Goal: Information Seeking & Learning: Learn about a topic

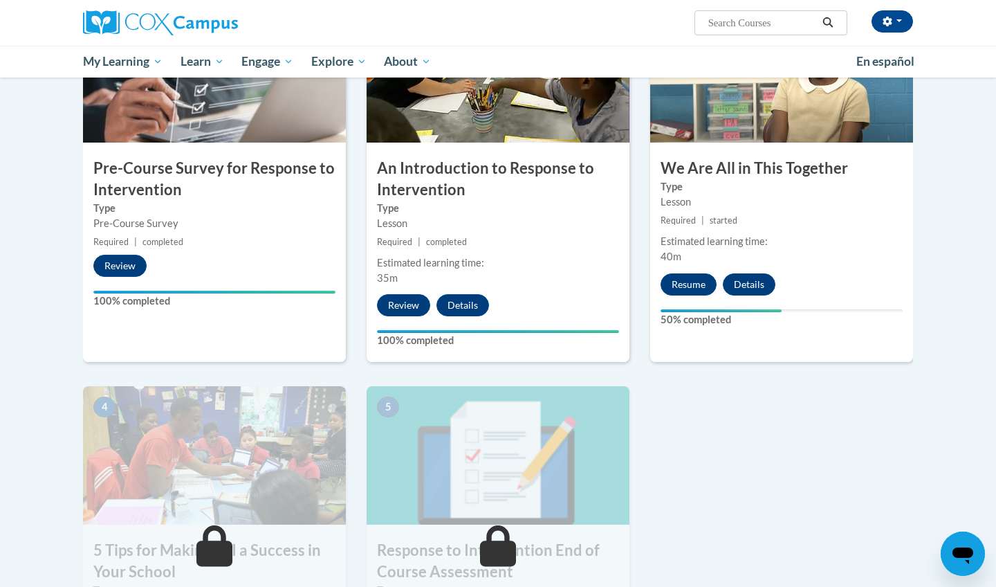
scroll to position [355, 0]
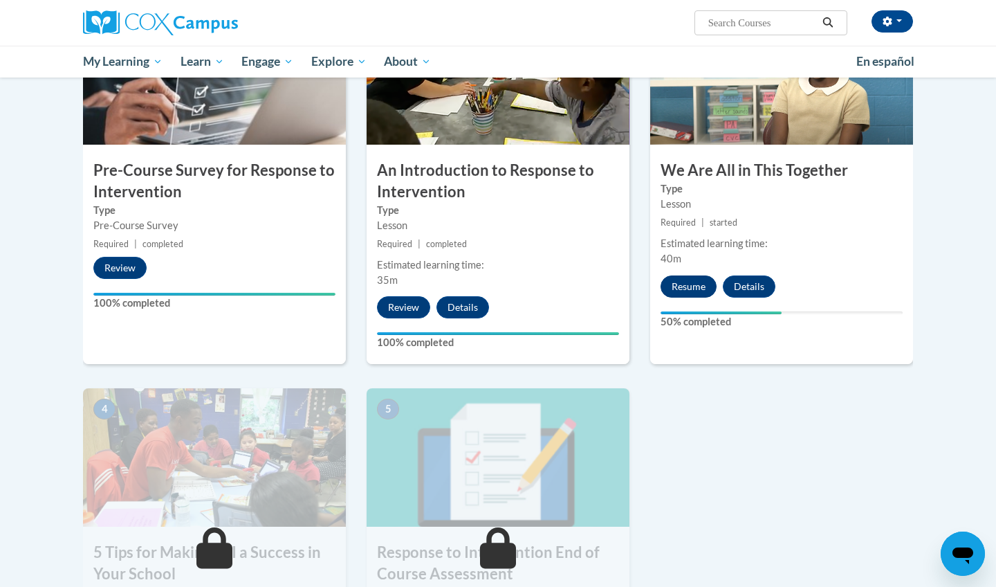
click at [686, 284] on button "Resume" at bounding box center [689, 286] width 56 height 22
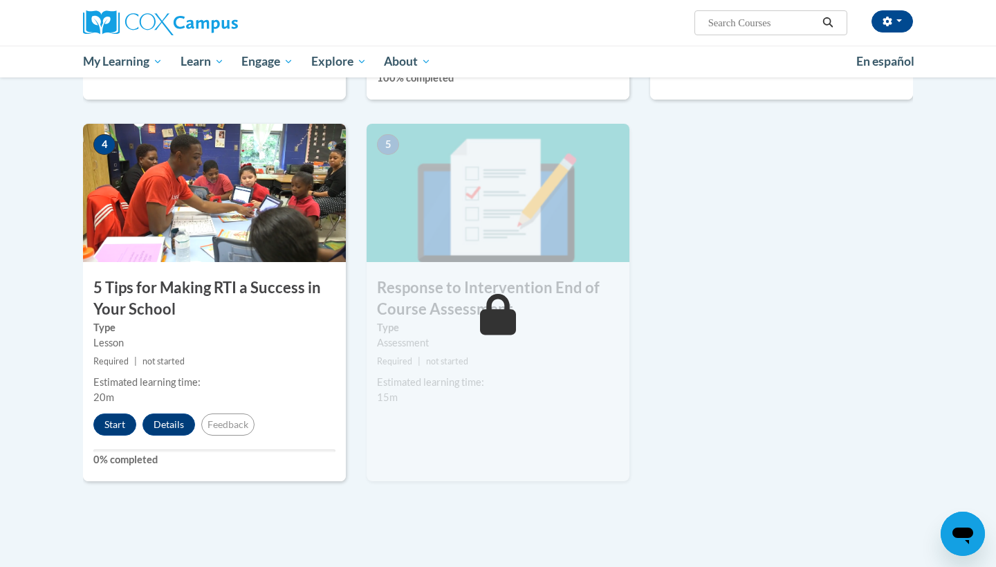
scroll to position [619, 0]
click at [114, 424] on button "Start" at bounding box center [114, 425] width 43 height 22
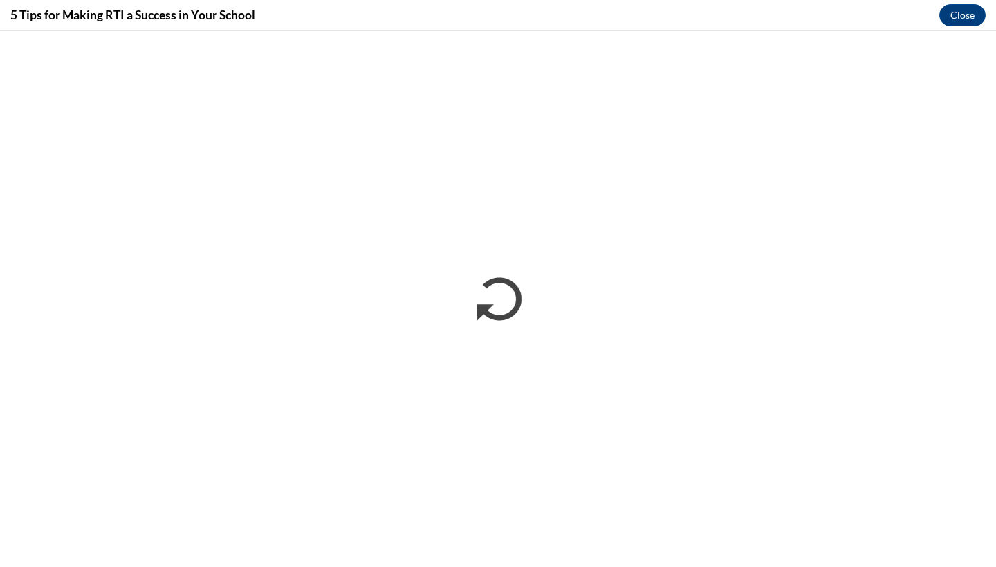
scroll to position [0, 0]
